Goal: Information Seeking & Learning: Learn about a topic

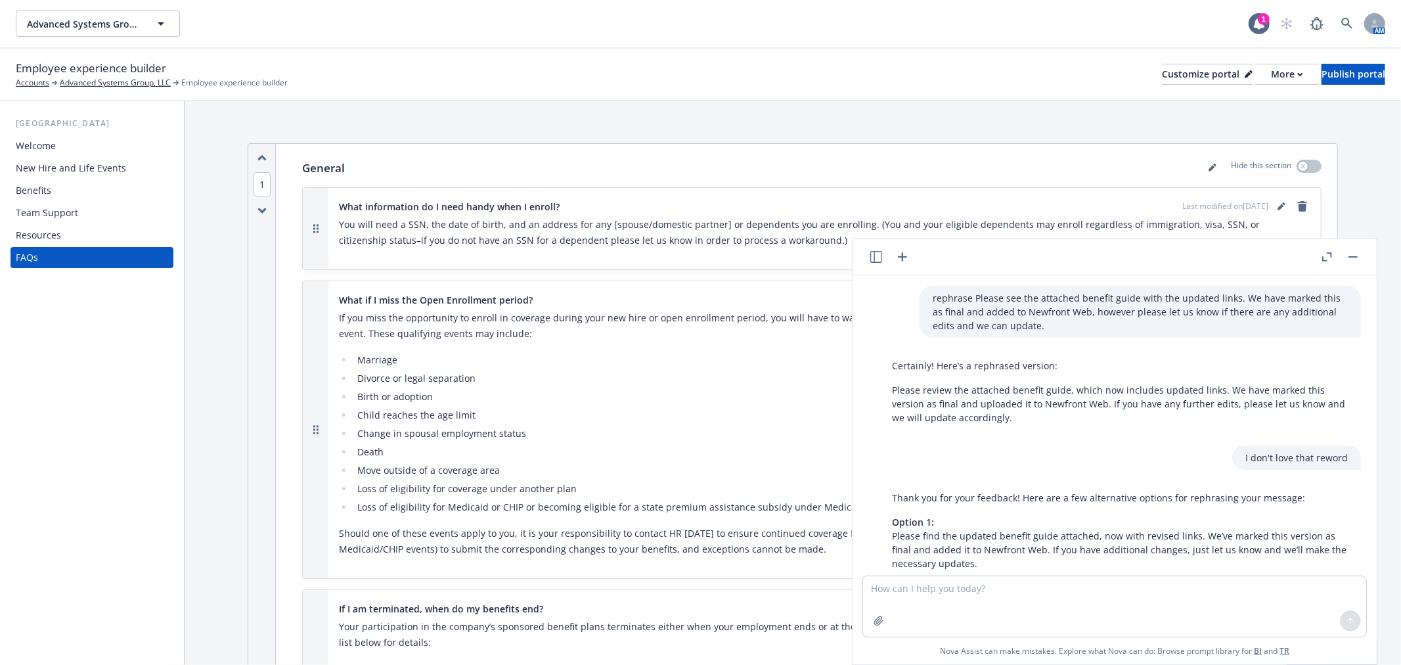
scroll to position [728, 0]
